Goal: Find specific page/section: Find specific page/section

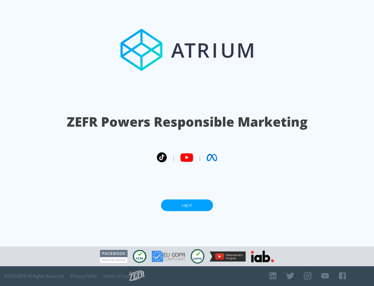
click at [187, 203] on link "Log In" at bounding box center [187, 205] width 52 height 12
